Goal: Information Seeking & Learning: Learn about a topic

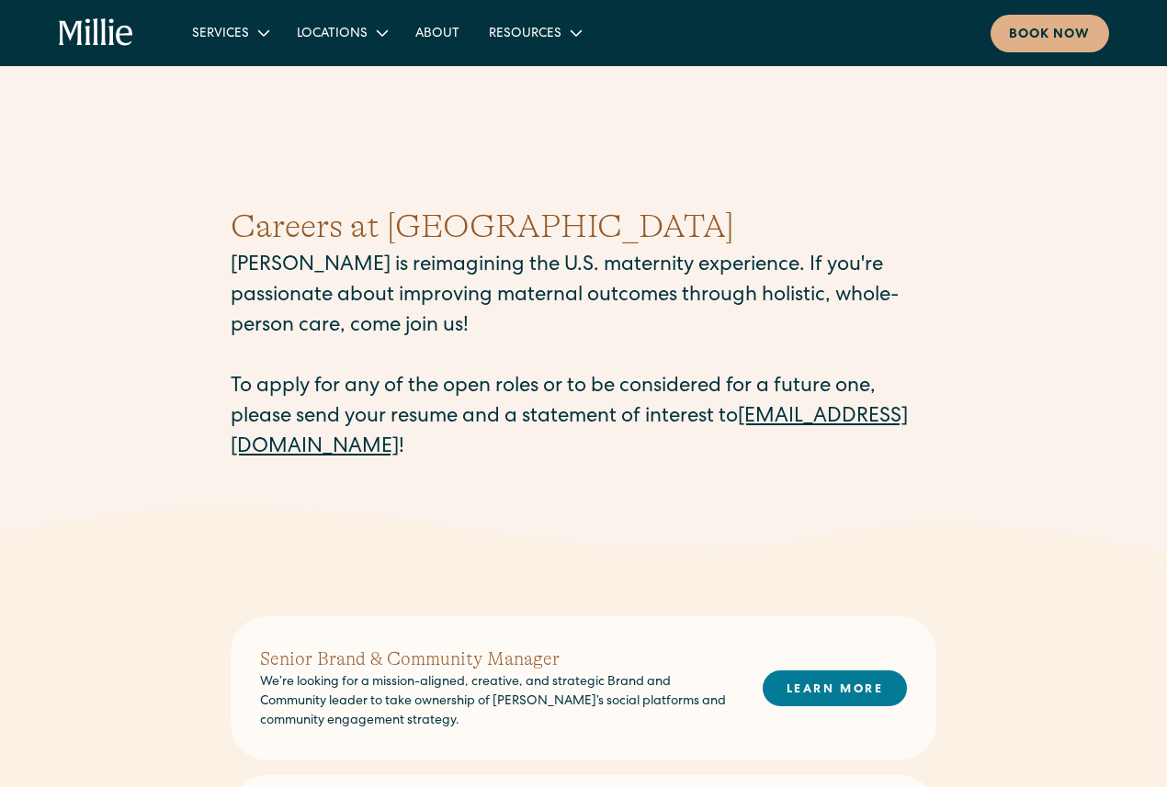
scroll to position [710, 0]
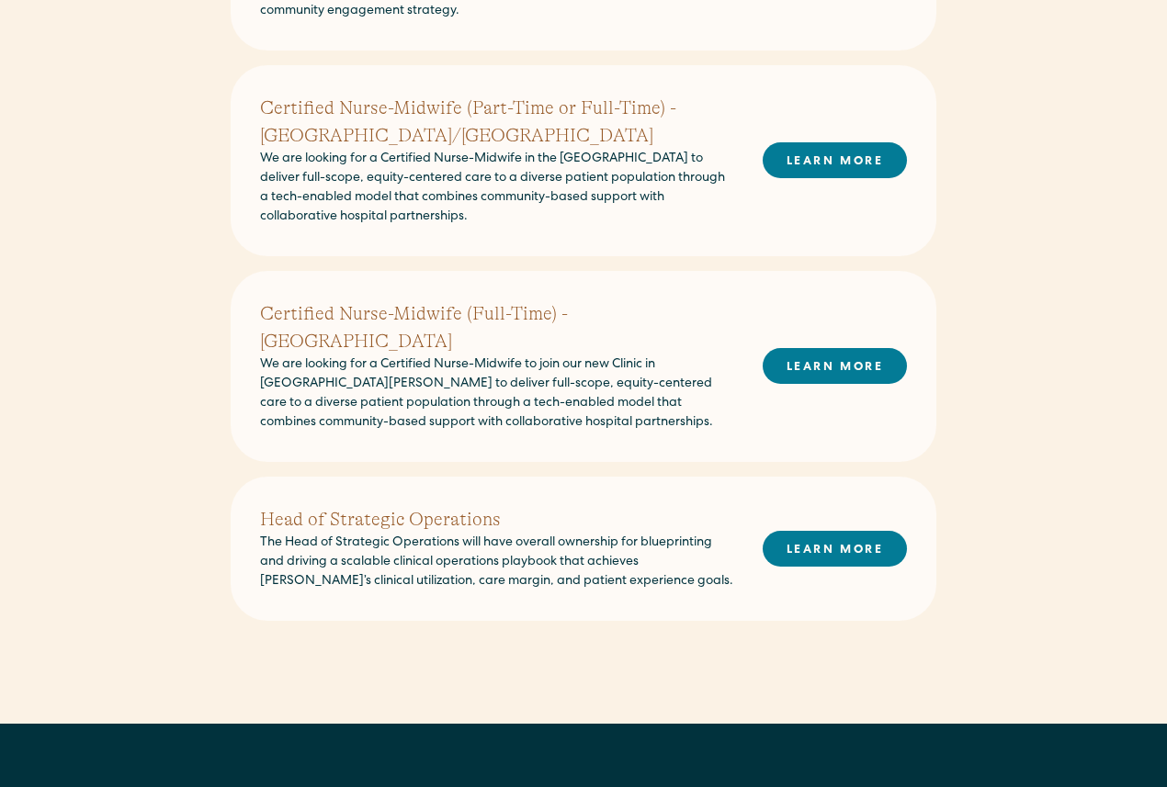
click at [449, 506] on h2 "Head of Strategic Operations" at bounding box center [496, 520] width 473 height 28
click at [816, 531] on link "LEARN MORE" at bounding box center [834, 549] width 144 height 36
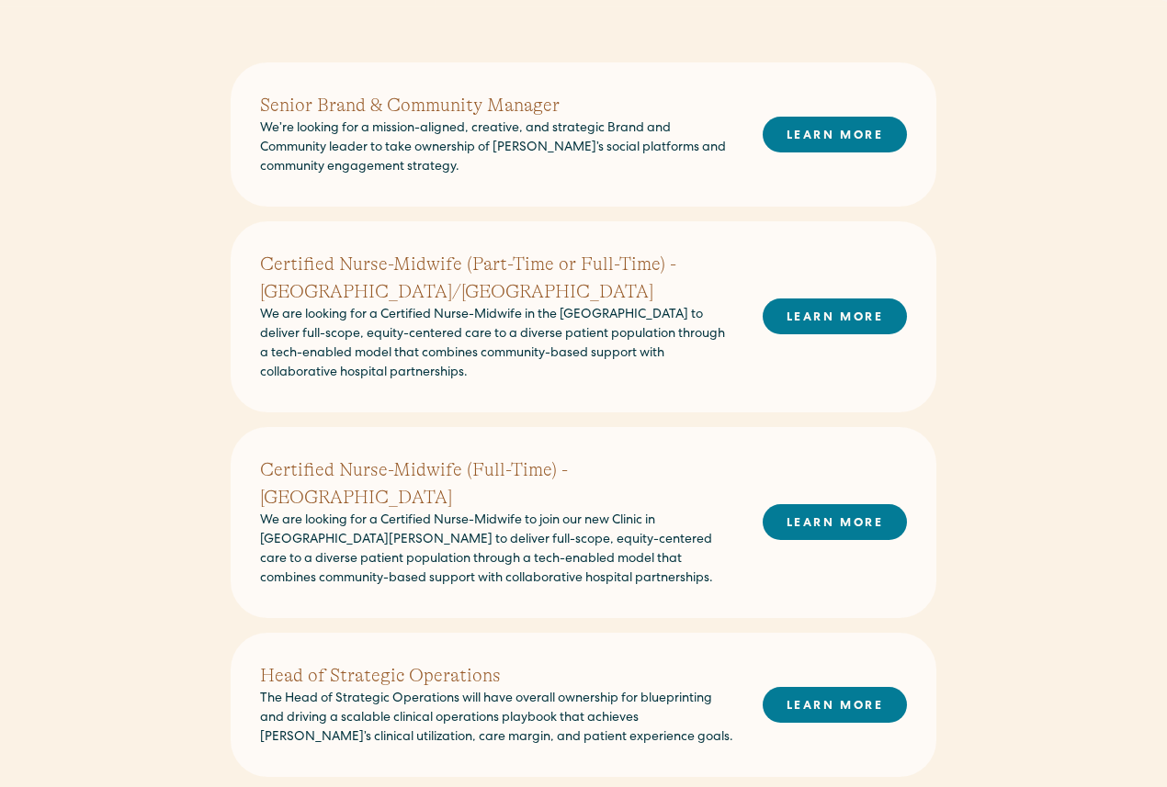
scroll to position [552, 0]
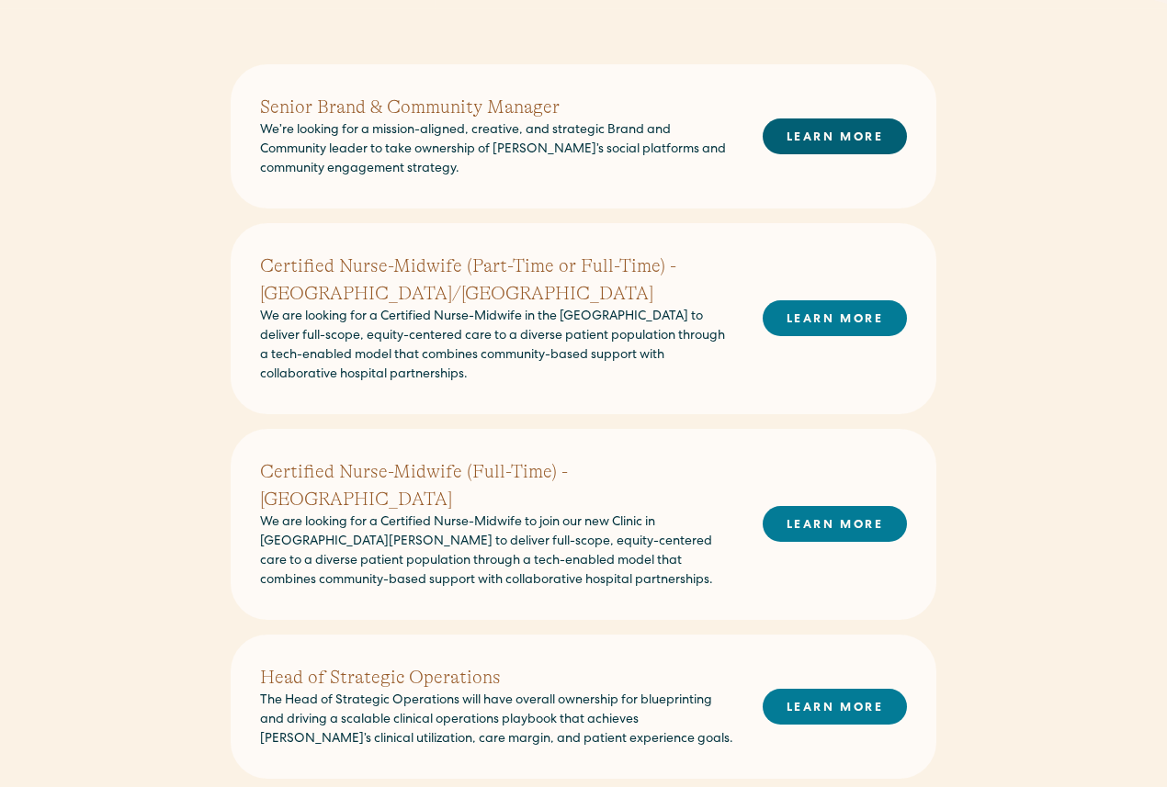
click at [827, 141] on link "LEARN MORE" at bounding box center [834, 137] width 144 height 36
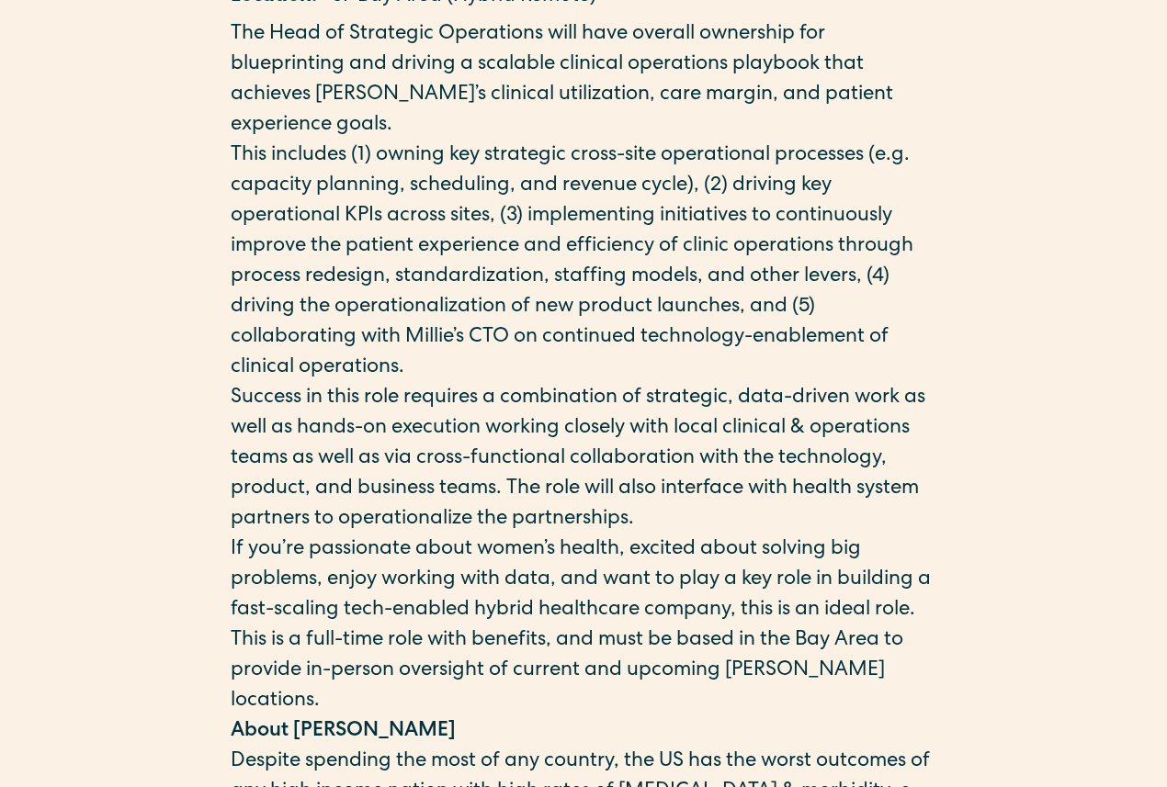
scroll to position [512, 0]
